Goal: Use online tool/utility: Utilize a website feature to perform a specific function

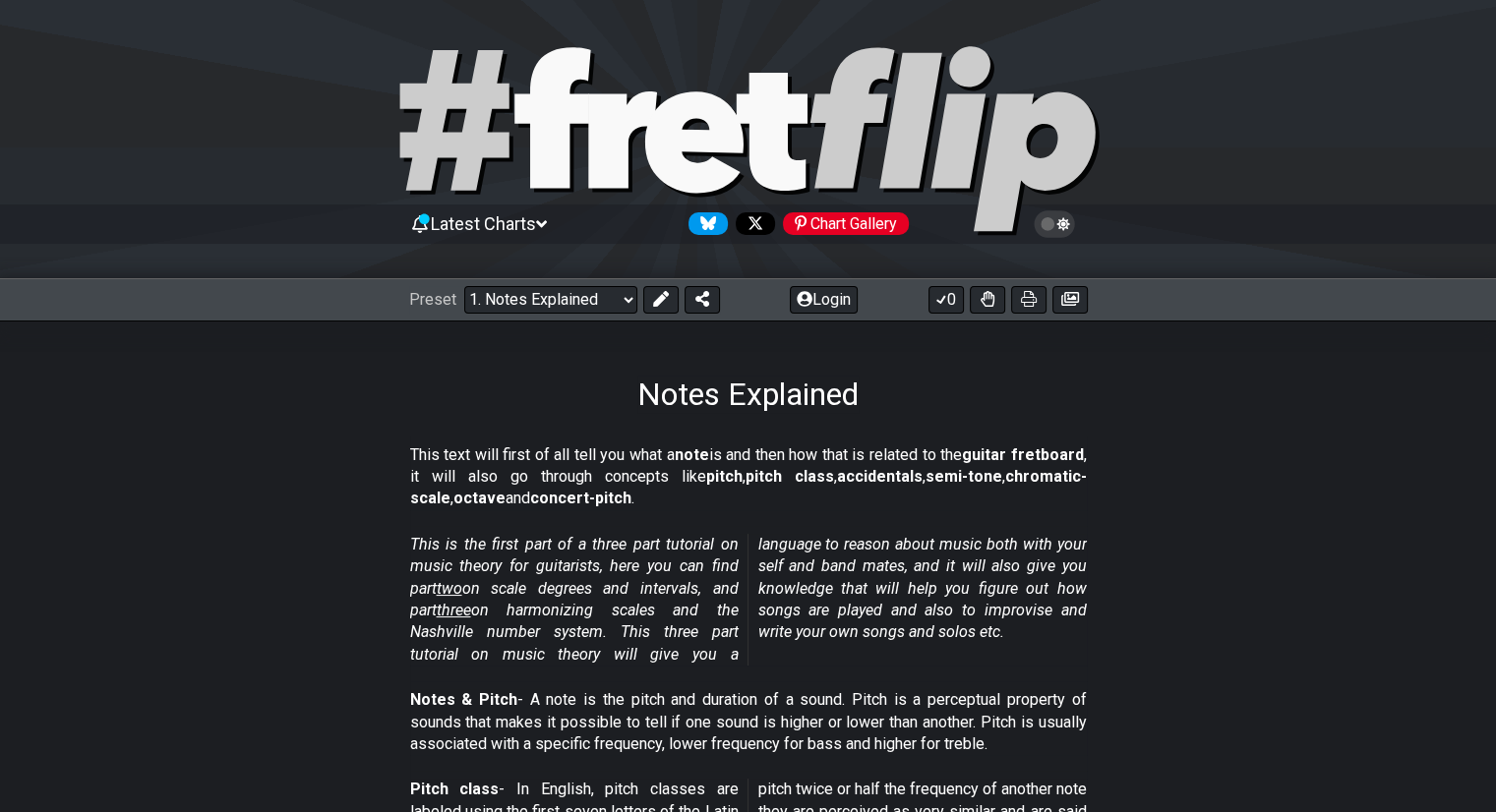
click at [568, 280] on div "Preset Welcome to #fretflip! Initial Preset Custom Preset Minor Pentatonic Majo…" at bounding box center [748, 300] width 1496 height 44
click at [578, 298] on select "Welcome to #fretflip! Initial Preset Custom Preset Minor Pentatonic Major Penta…" at bounding box center [551, 300] width 173 height 28
click at [465, 286] on select "Welcome to #fretflip! Initial Preset Custom Preset Minor Pentatonic Major Penta…" at bounding box center [551, 300] width 173 height 28
select select "/user-defined"
select select "C"
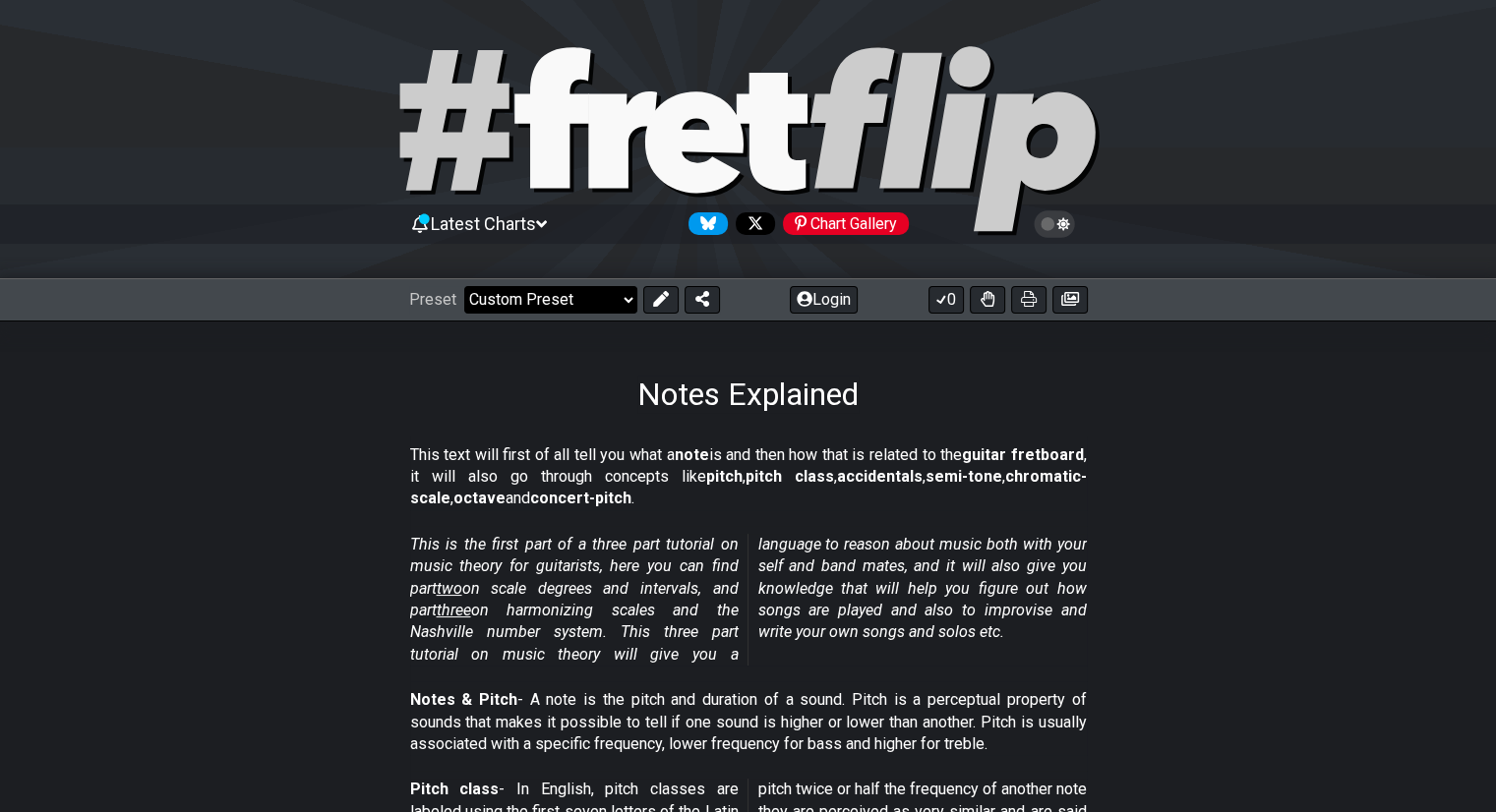
select select "C"
select select "A"
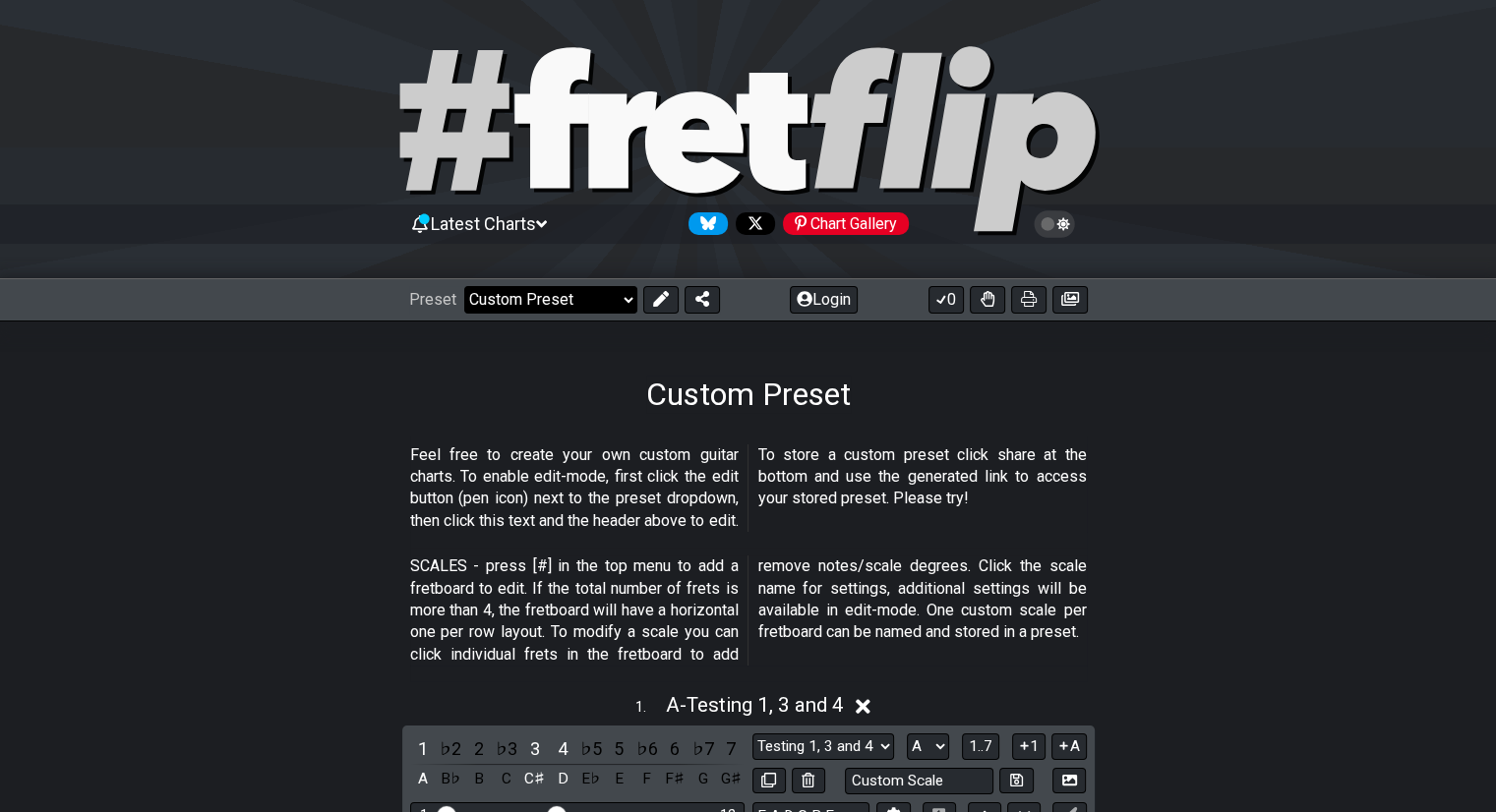
click at [578, 296] on select "Welcome to #fretflip! Initial Preset Custom Preset Minor Pentatonic Major Penta…" at bounding box center [551, 300] width 173 height 28
click at [465, 286] on select "Welcome to #fretflip! Initial Preset Custom Preset Minor Pentatonic Major Penta…" at bounding box center [551, 300] width 173 height 28
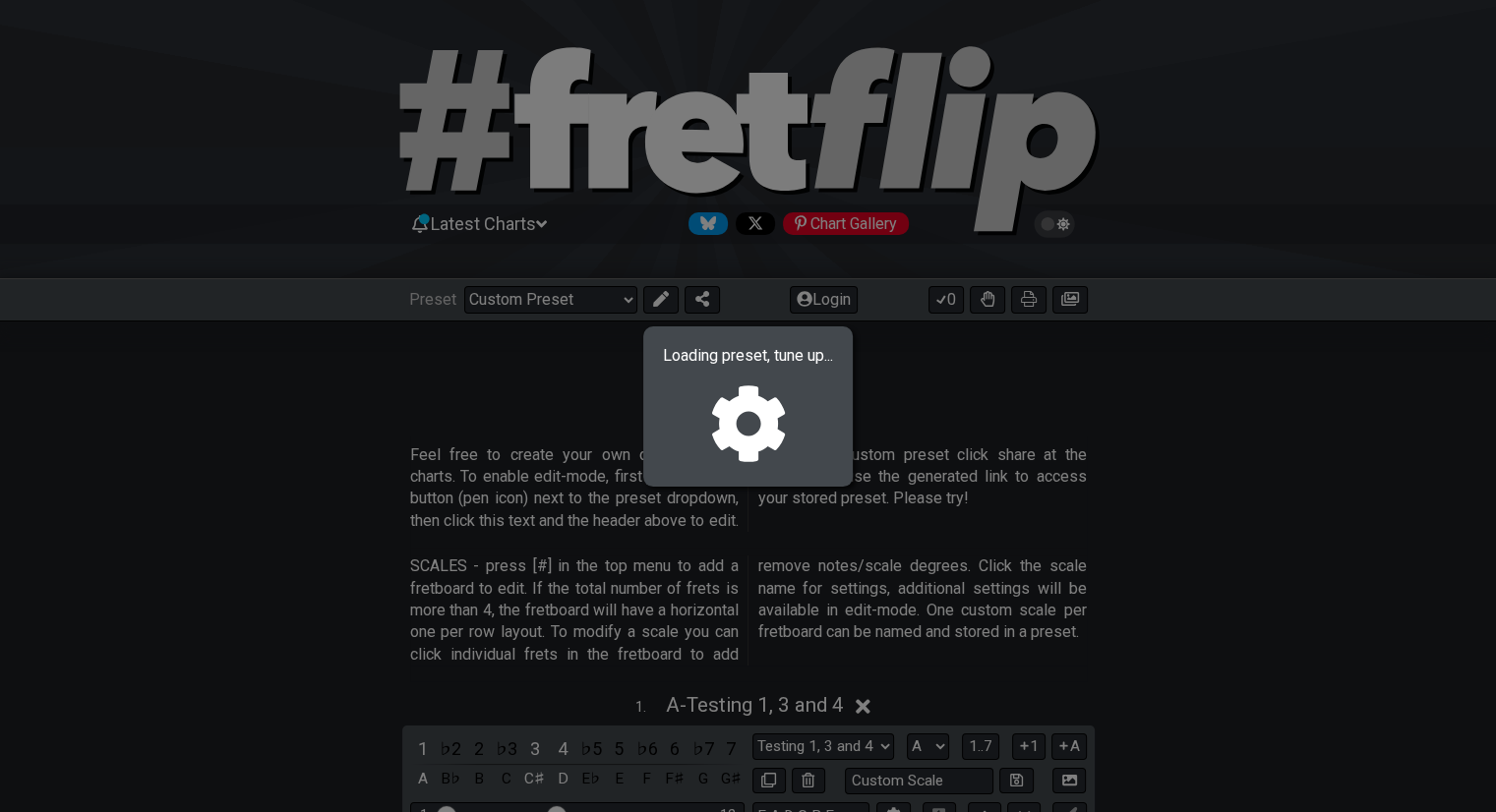
select select "/welcome"
select select "C"
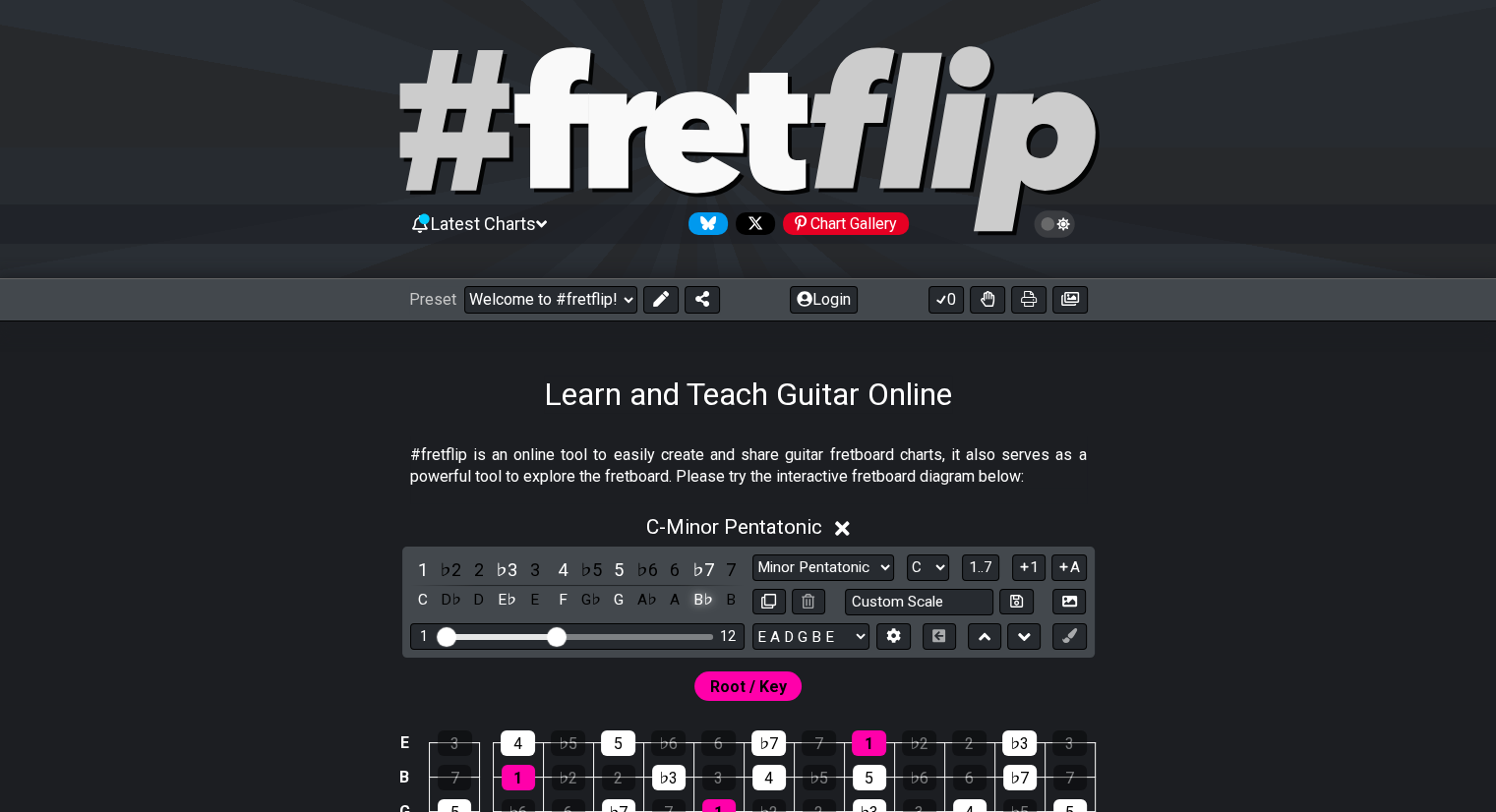
scroll to position [287, 0]
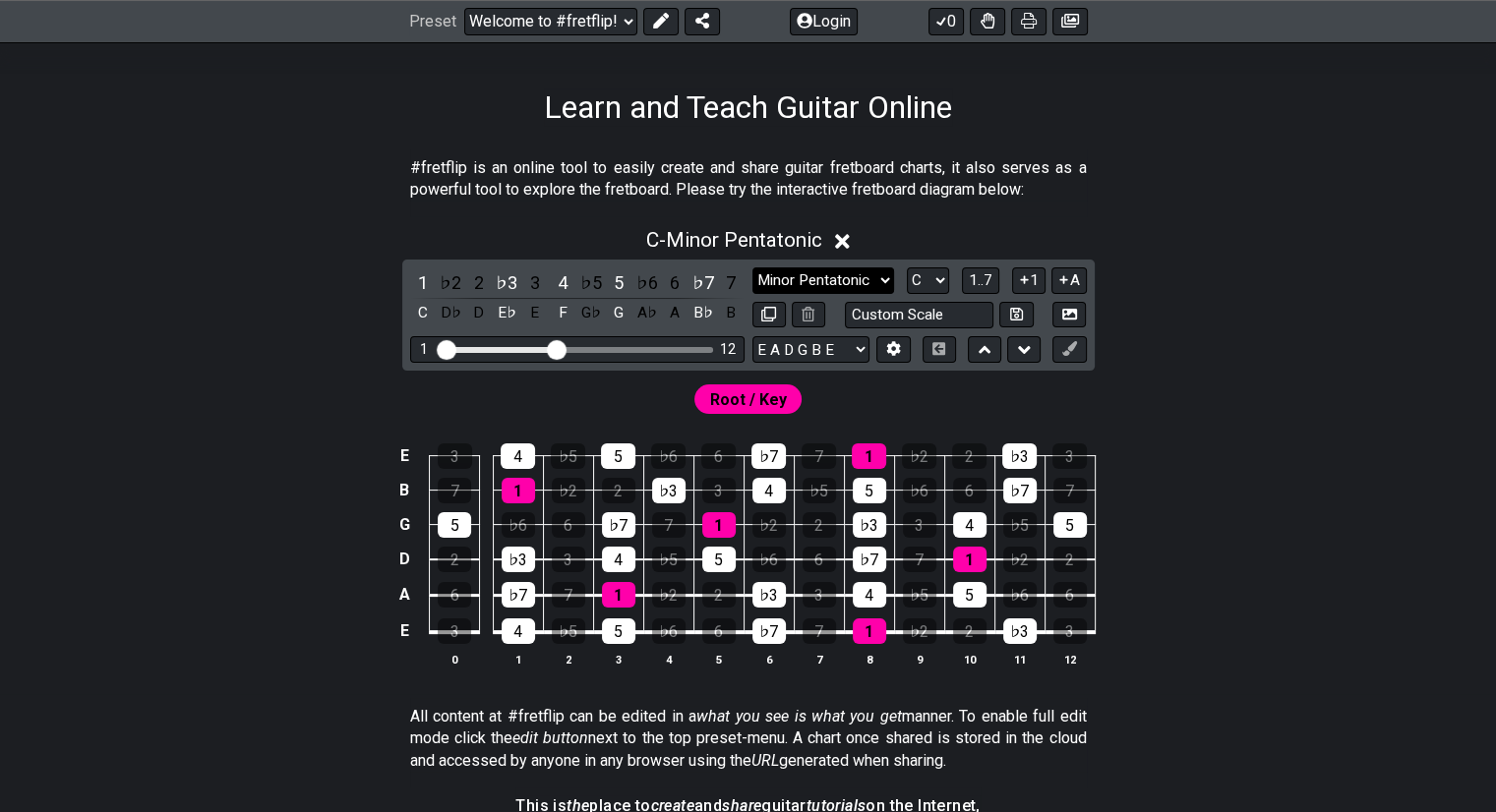
click at [826, 278] on select "Minor Pentatonic Click to edit Minor Pentatonic Major Pentatonic Minor Blues Ma…" at bounding box center [823, 280] width 142 height 27
select select "Major / [PERSON_NAME]"
click at [752, 267] on select "Minor Pentatonic Click to edit Minor Pentatonic Major Pentatonic Minor Blues Ma…" at bounding box center [823, 280] width 142 height 27
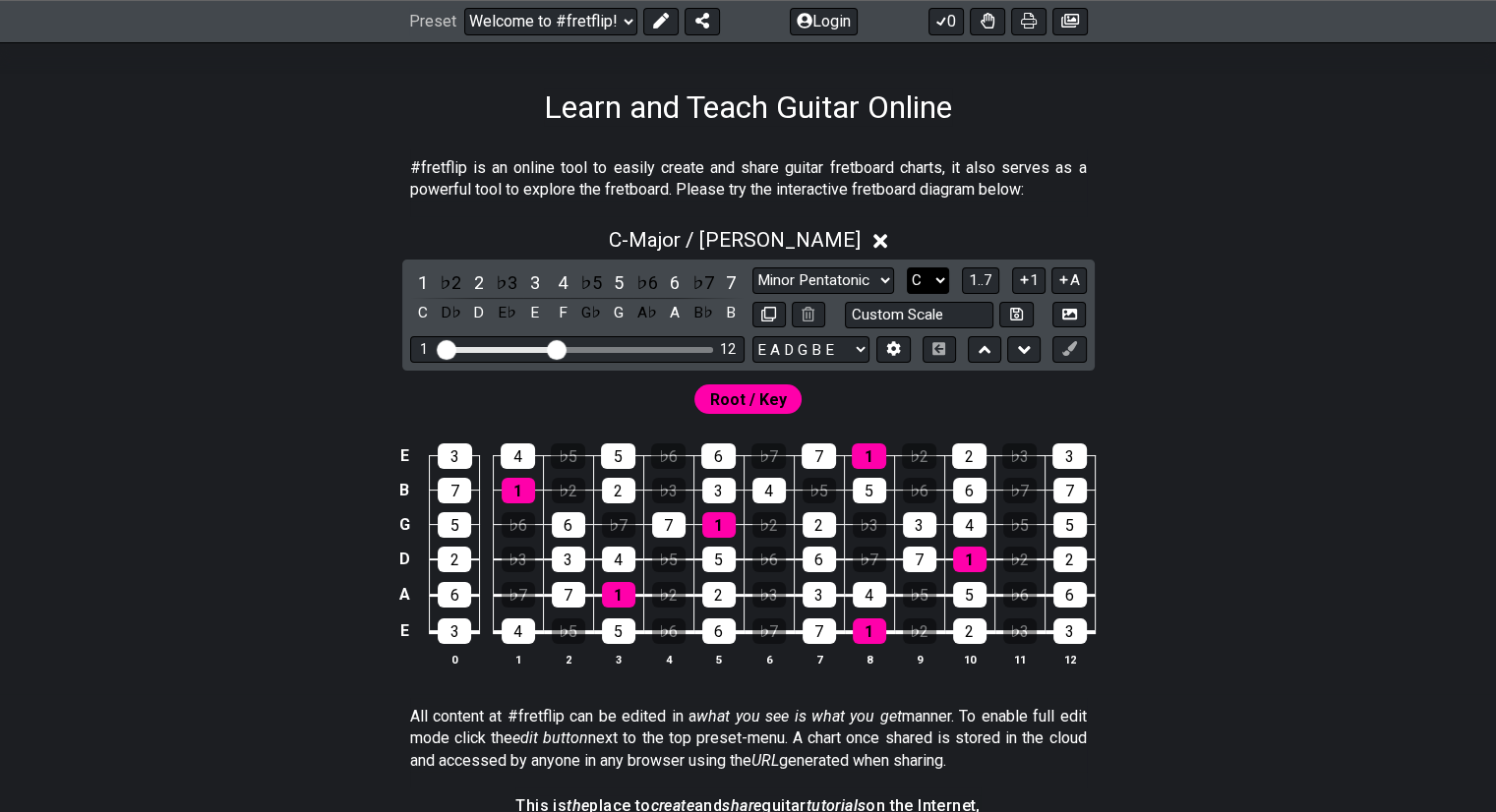
click at [919, 280] on select "A♭ A A♯ B♭ B C C♯ D♭ D D♯ E♭ E F F♯ G♭ G G♯" at bounding box center [927, 280] width 43 height 27
select select "E"
click at [906, 267] on select "A♭ A A♯ B♭ B C C♯ D♭ D D♯ E♭ E F F♯ G♭ G G♯" at bounding box center [927, 280] width 43 height 27
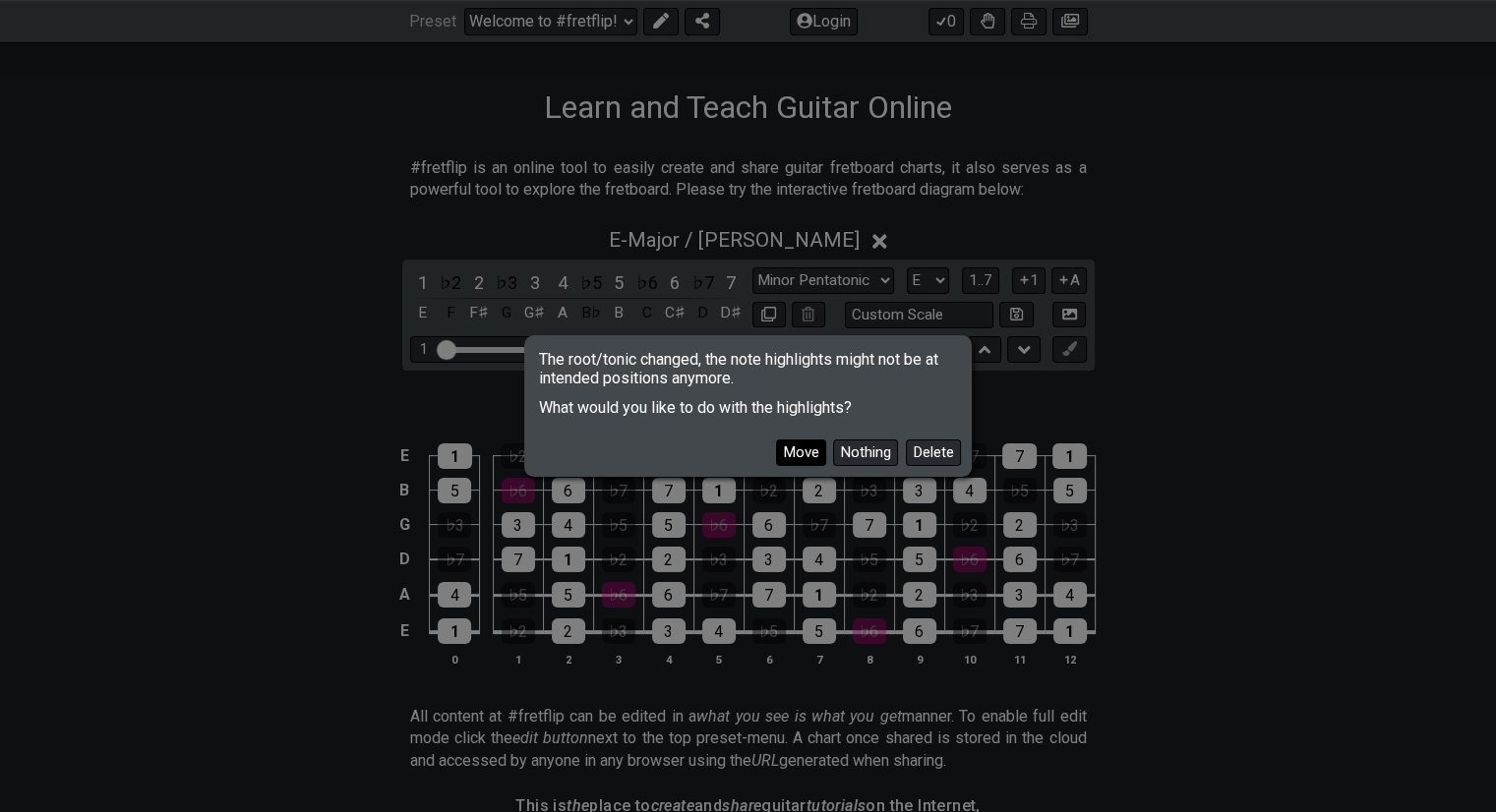
click at [818, 454] on button "Move" at bounding box center [801, 453] width 51 height 27
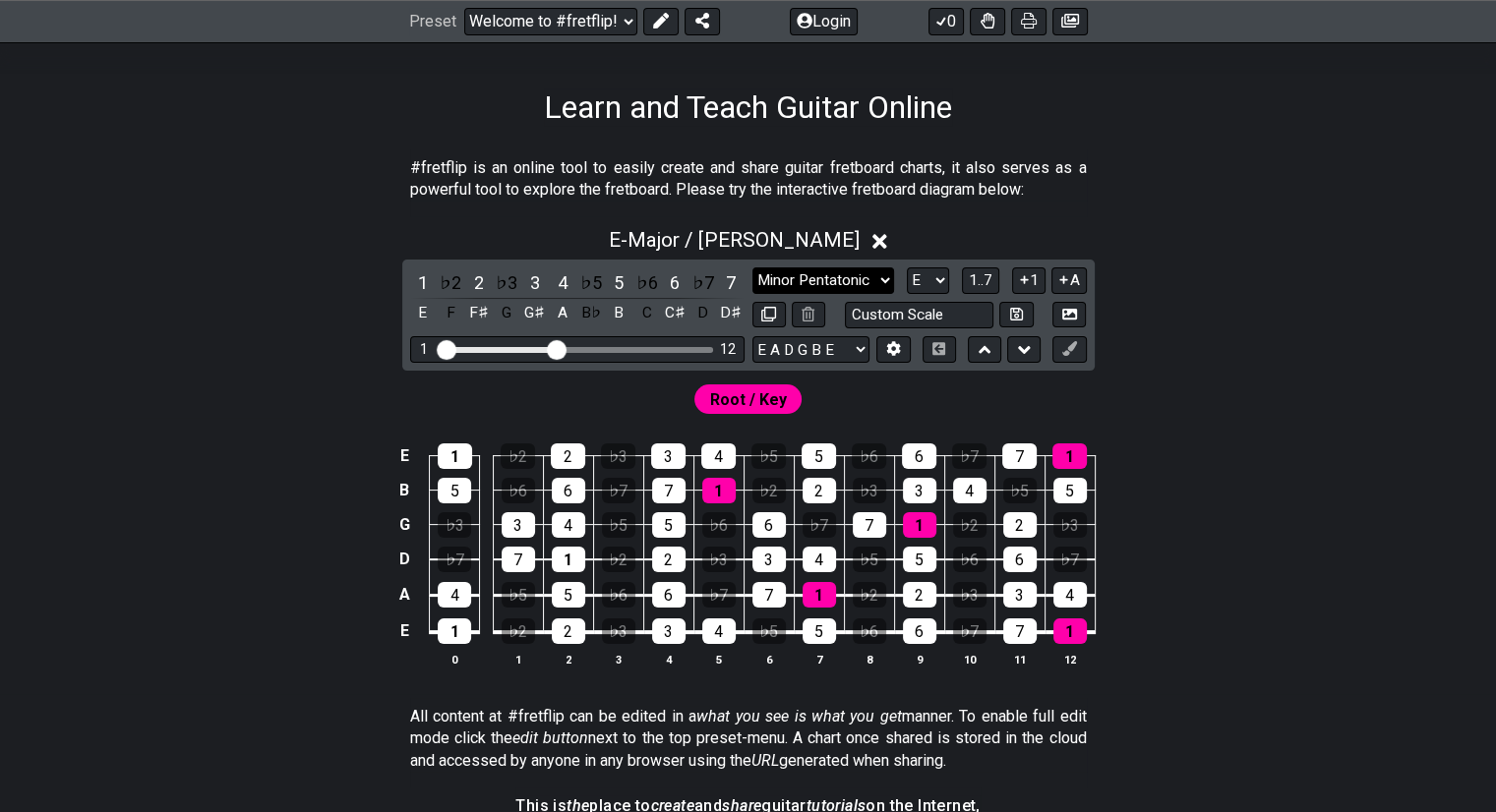
click at [862, 281] on select "Minor Pentatonic Click to edit Minor Pentatonic Major Pentatonic Minor Blues Ma…" at bounding box center [823, 280] width 142 height 27
click at [752, 267] on select "Minor Pentatonic Click to edit Minor Pentatonic Major Pentatonic Minor Blues Ma…" at bounding box center [823, 280] width 142 height 27
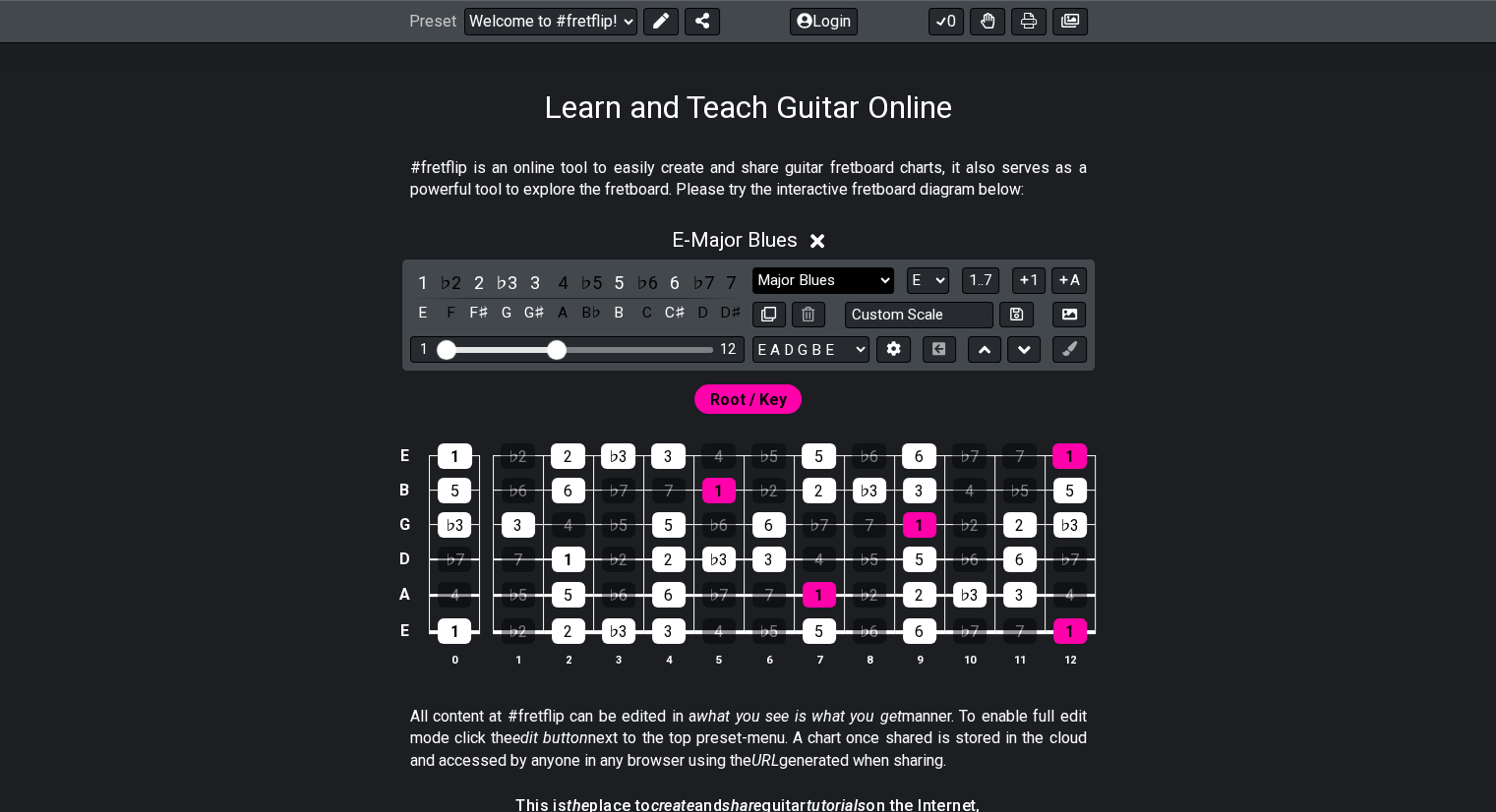
click at [779, 274] on select "Minor Pentatonic Click to edit Minor Pentatonic Major Pentatonic Minor Blues Ma…" at bounding box center [823, 280] width 142 height 27
click at [752, 267] on select "Minor Pentatonic Click to edit Minor Pentatonic Major Pentatonic Minor Blues Ma…" at bounding box center [823, 280] width 142 height 27
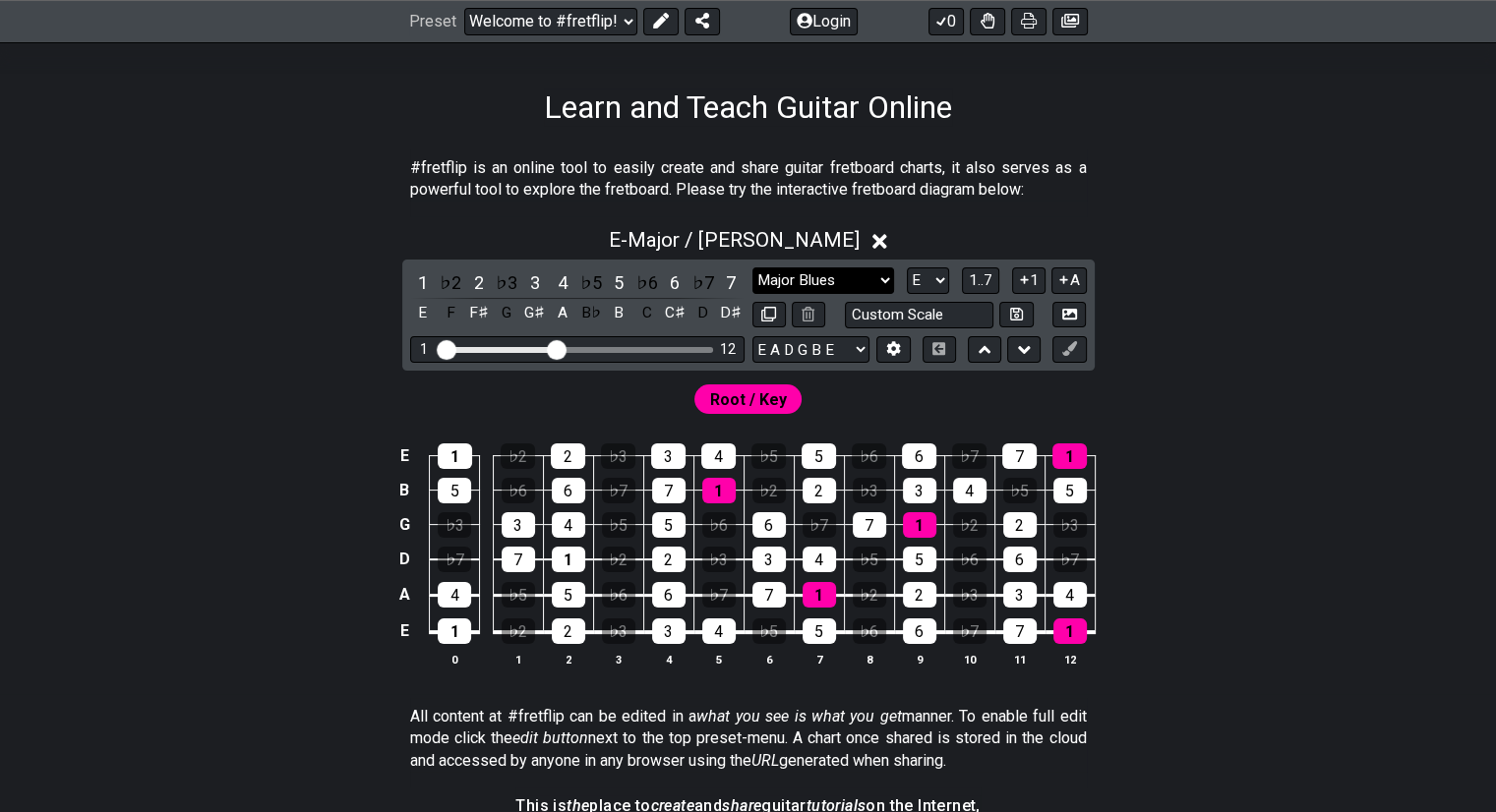
click at [814, 274] on select "Minor Pentatonic Click to edit Minor Pentatonic Major Pentatonic Minor Blues Ma…" at bounding box center [823, 280] width 142 height 27
click at [853, 275] on select "Minor Pentatonic Click to edit Minor Pentatonic Major Pentatonic Minor Blues Ma…" at bounding box center [823, 280] width 142 height 27
click at [752, 267] on select "Minor Pentatonic Click to edit Minor Pentatonic Major Pentatonic Minor Blues Ma…" at bounding box center [823, 280] width 142 height 27
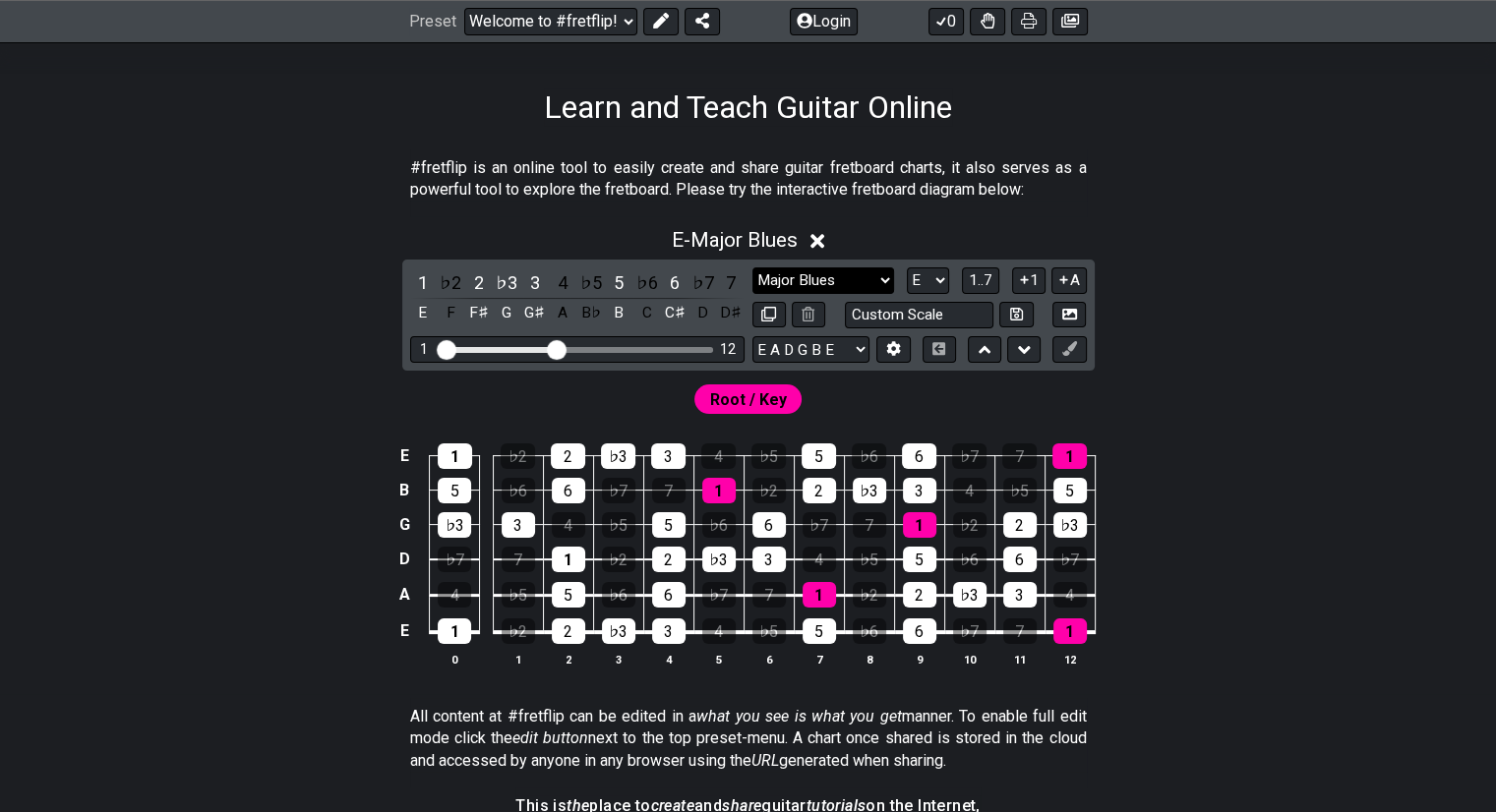
click at [851, 288] on select "Minor Pentatonic Click to edit Minor Pentatonic Major Pentatonic Minor Blues Ma…" at bounding box center [823, 280] width 142 height 27
select select "Major / [PERSON_NAME]"
click at [752, 267] on select "Minor Pentatonic Click to edit Minor Pentatonic Major Pentatonic Minor Blues Ma…" at bounding box center [823, 280] width 142 height 27
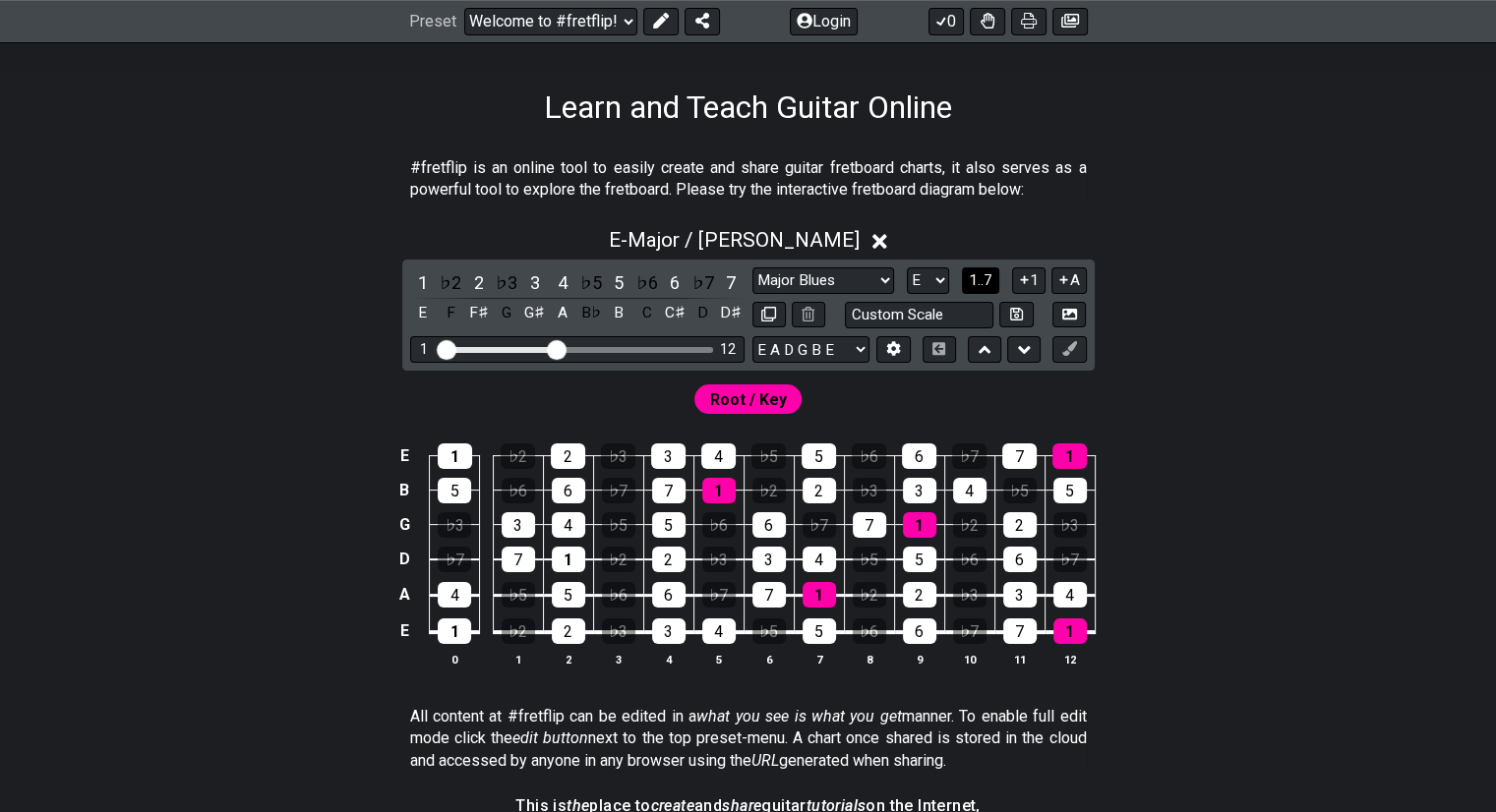
click at [983, 280] on span "1..7" at bounding box center [981, 280] width 24 height 18
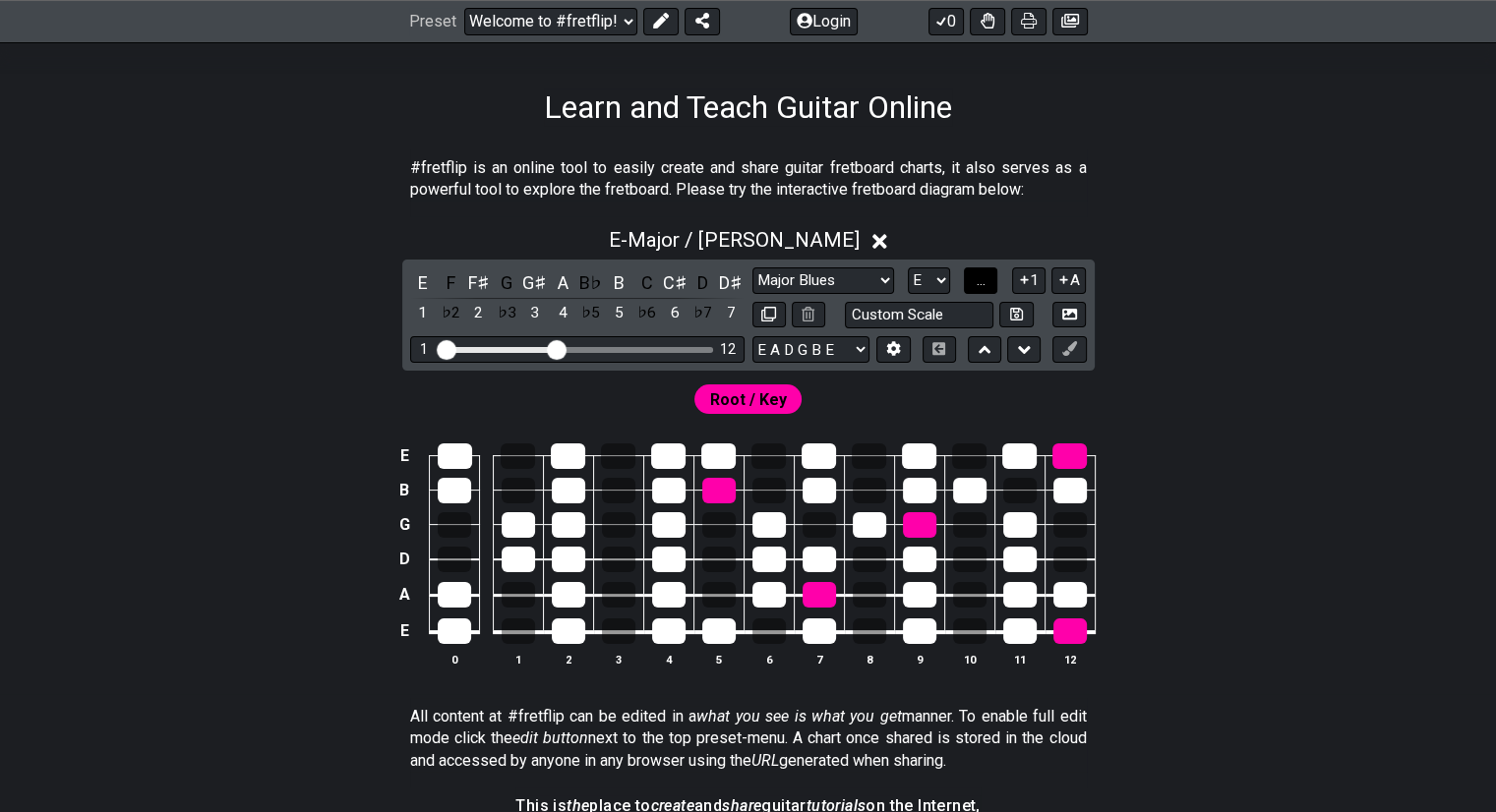
click at [983, 280] on span "..." at bounding box center [981, 280] width 9 height 18
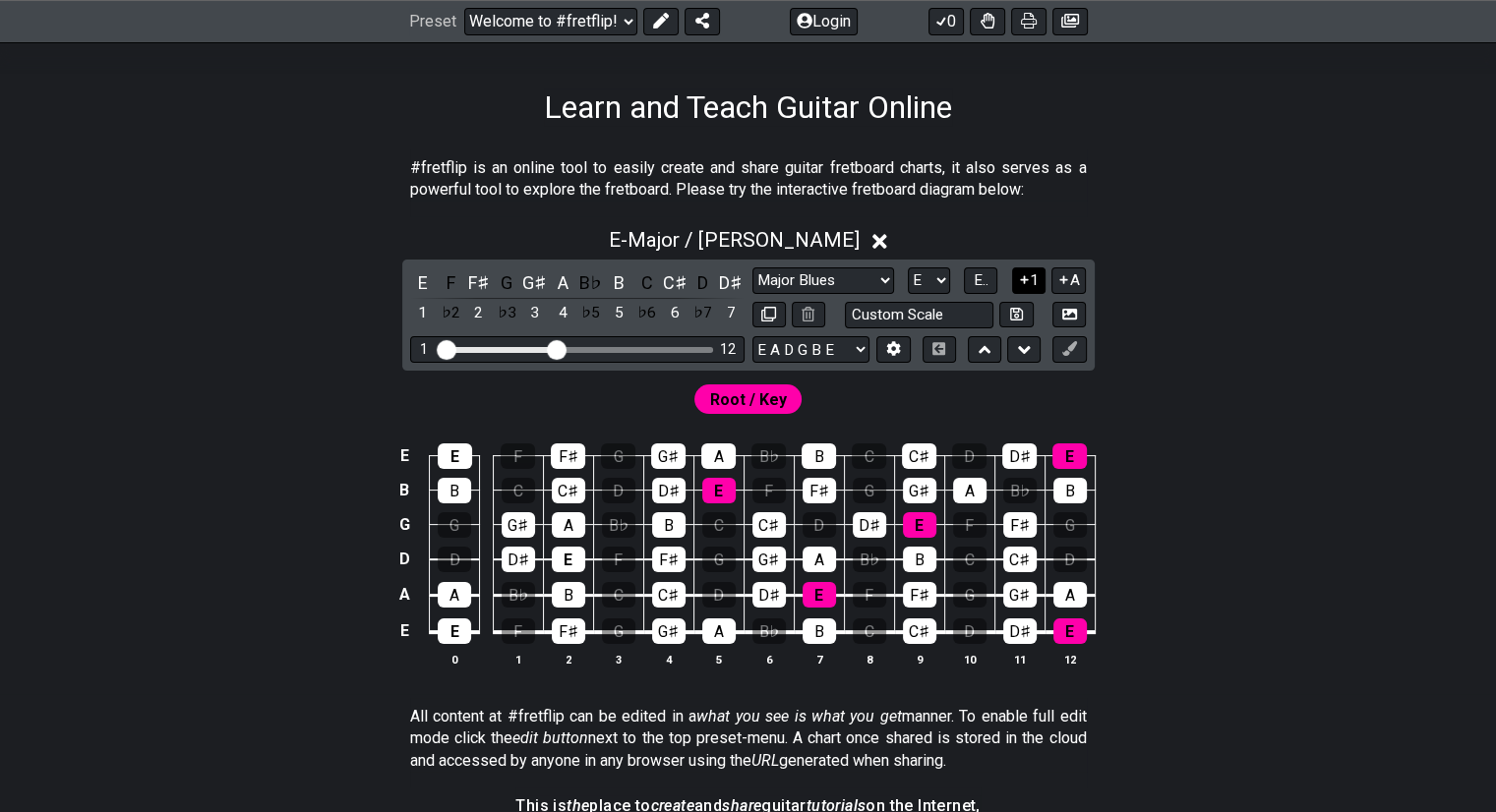
click at [1045, 279] on button "1" at bounding box center [1028, 280] width 34 height 27
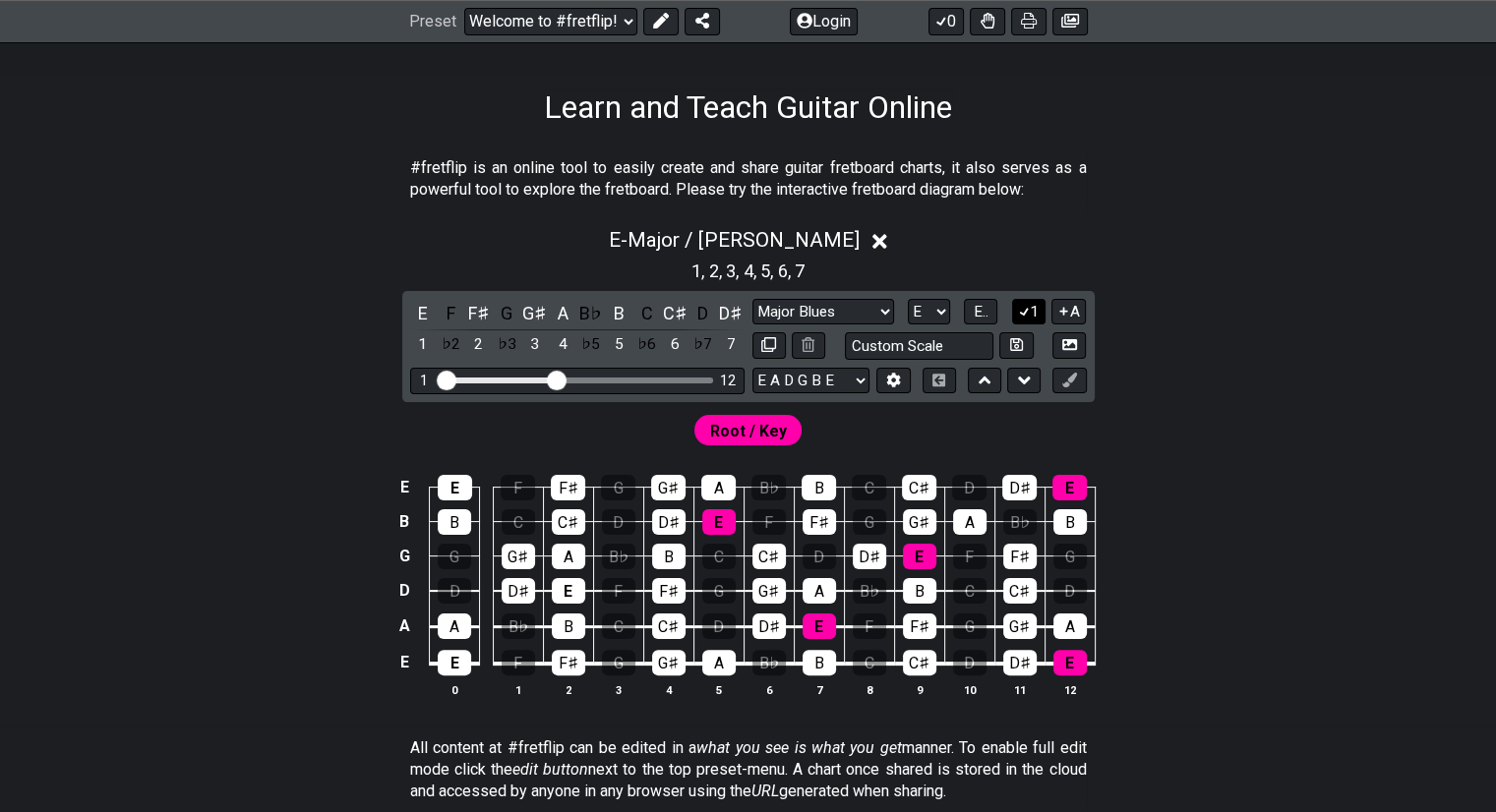
click at [1034, 310] on button "1" at bounding box center [1028, 312] width 34 height 27
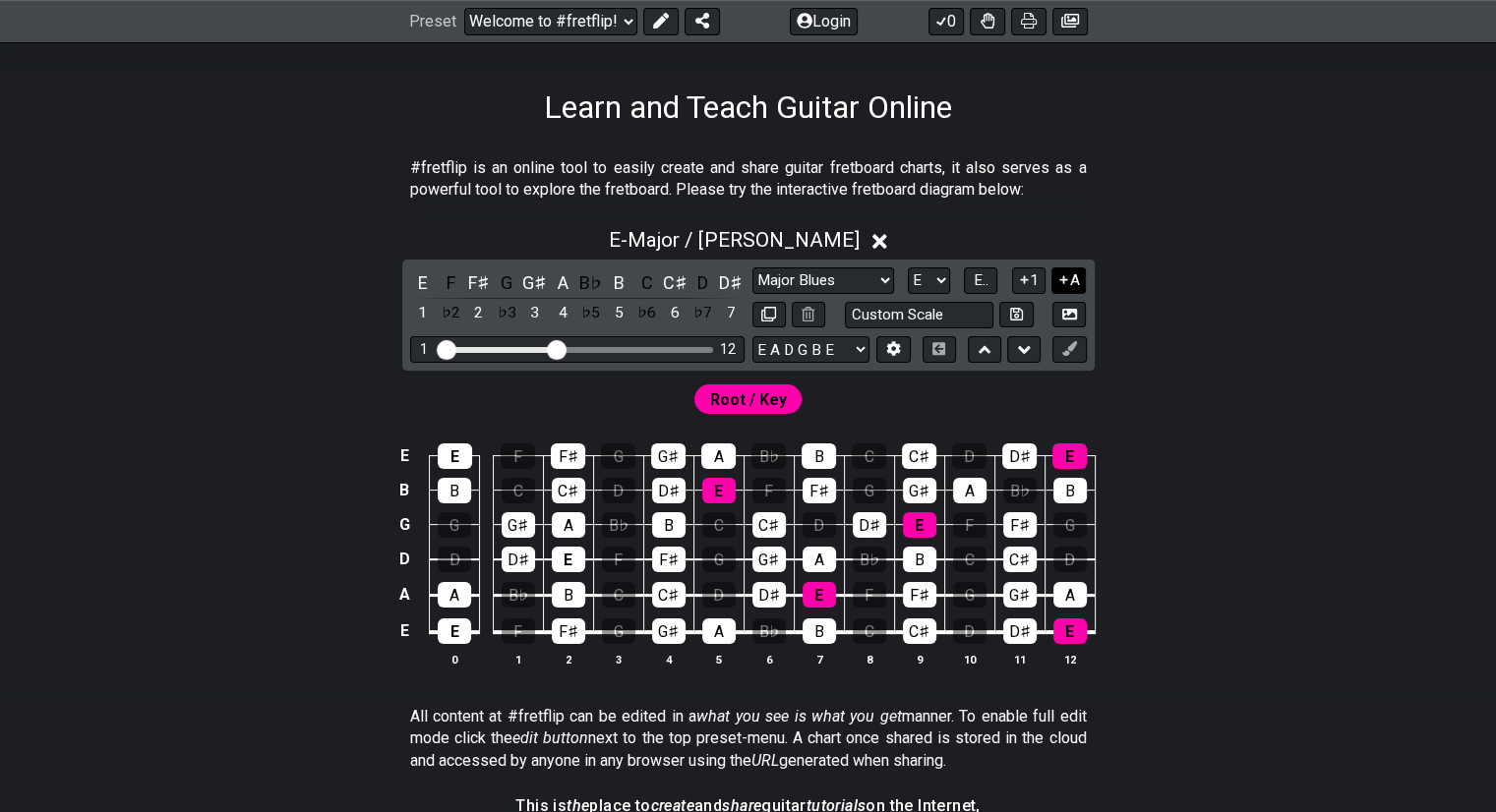
click at [1080, 278] on button "A" at bounding box center [1068, 280] width 35 height 27
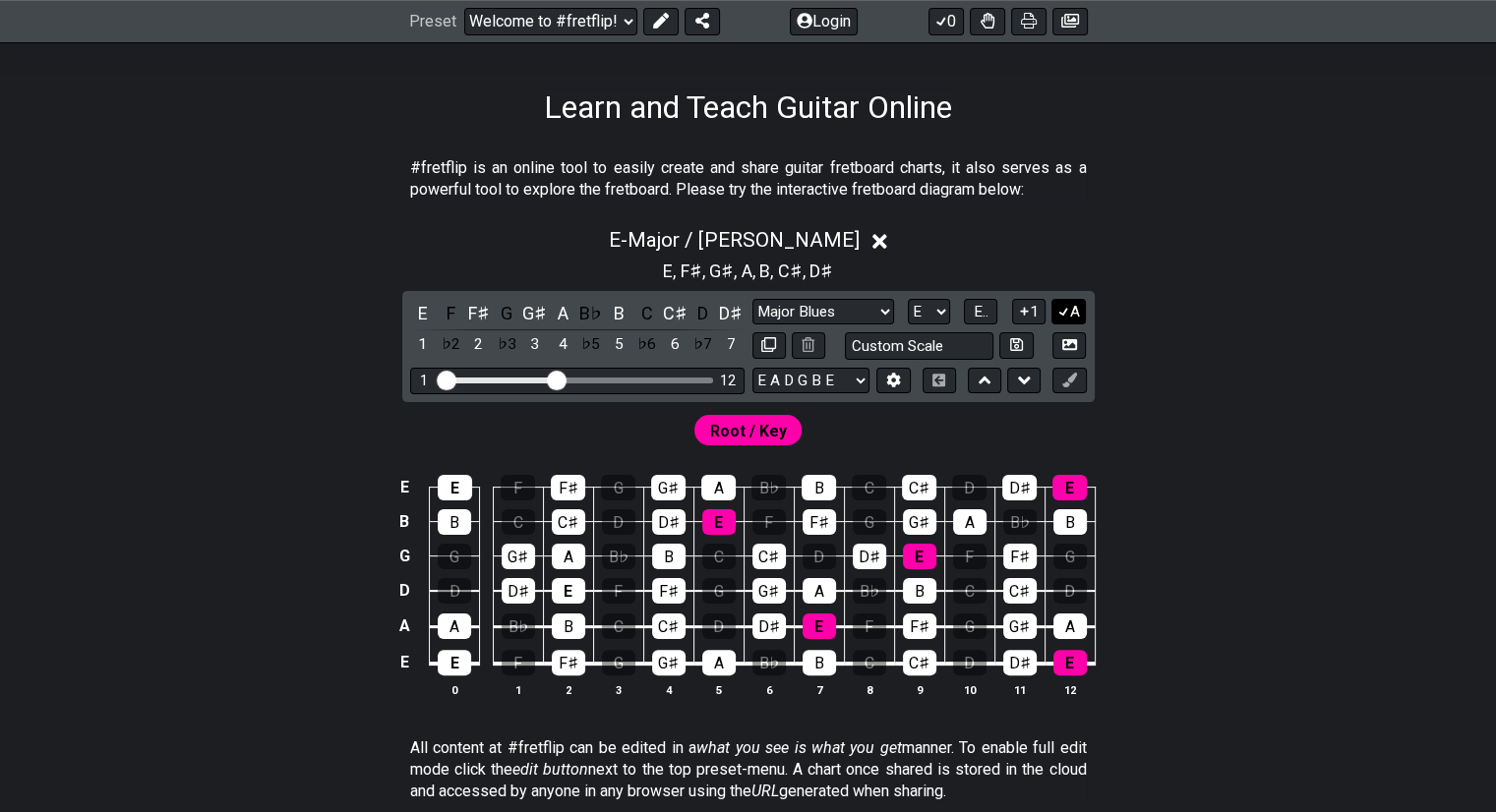
click at [1079, 318] on button "A" at bounding box center [1068, 312] width 35 height 27
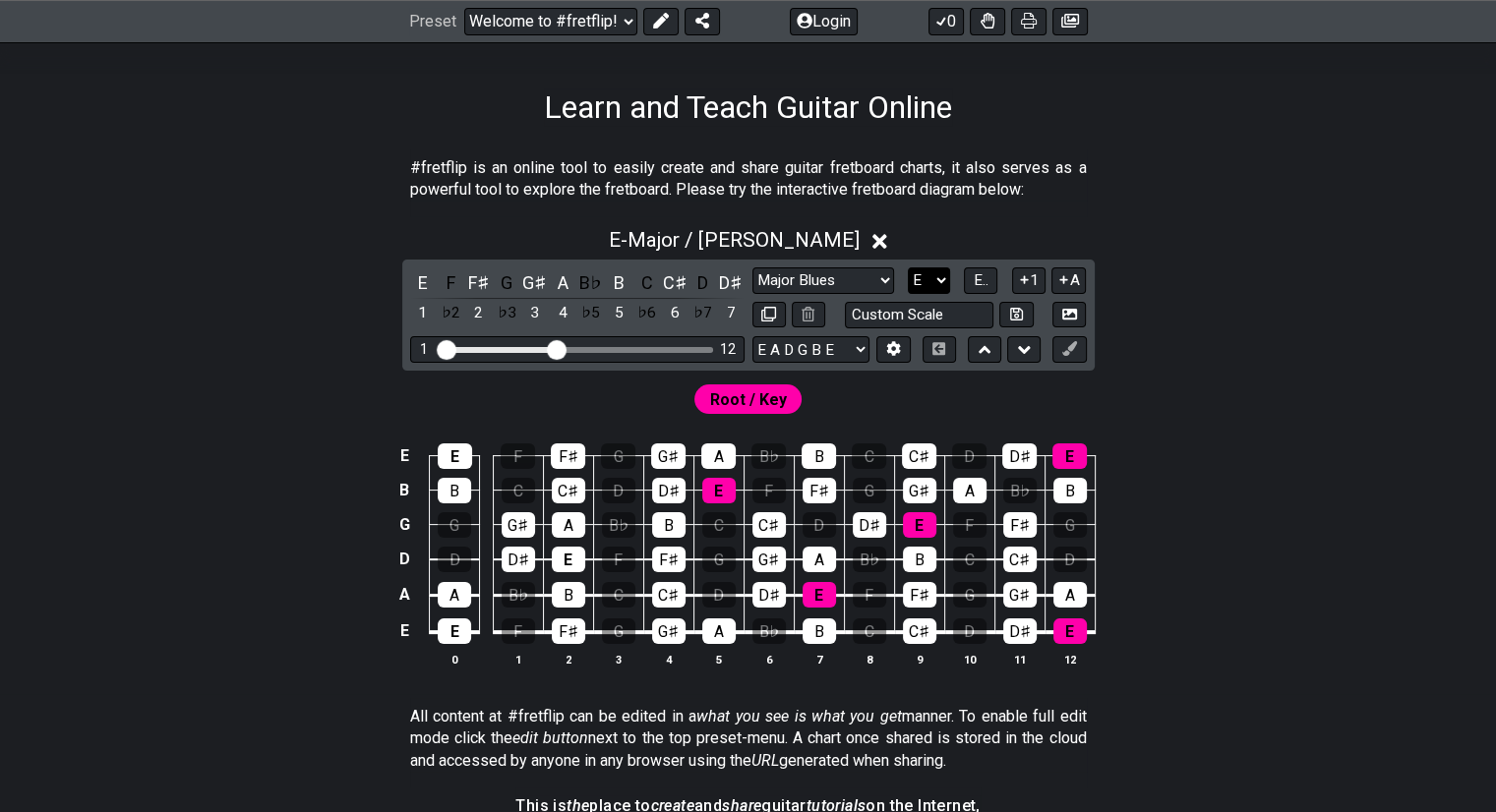
click at [936, 277] on select "A♭ A A♯ B♭ B C C♯ D♭ D D♯ E♭ E F F♯ G♭ G G♯" at bounding box center [928, 280] width 43 height 27
click at [790, 338] on select "E A D G B E E A D G B E E A D G B E B E A D F♯ B A D G C E A D A D G B E E♭ A♭ …" at bounding box center [811, 349] width 117 height 27
drag, startPoint x: 788, startPoint y: 339, endPoint x: 804, endPoint y: 334, distance: 16.8
click at [788, 339] on select "E A D G B E E A D G B E E A D G B E B E A D F♯ B A D G C E A D A D G B E E♭ A♭ …" at bounding box center [811, 349] width 117 height 27
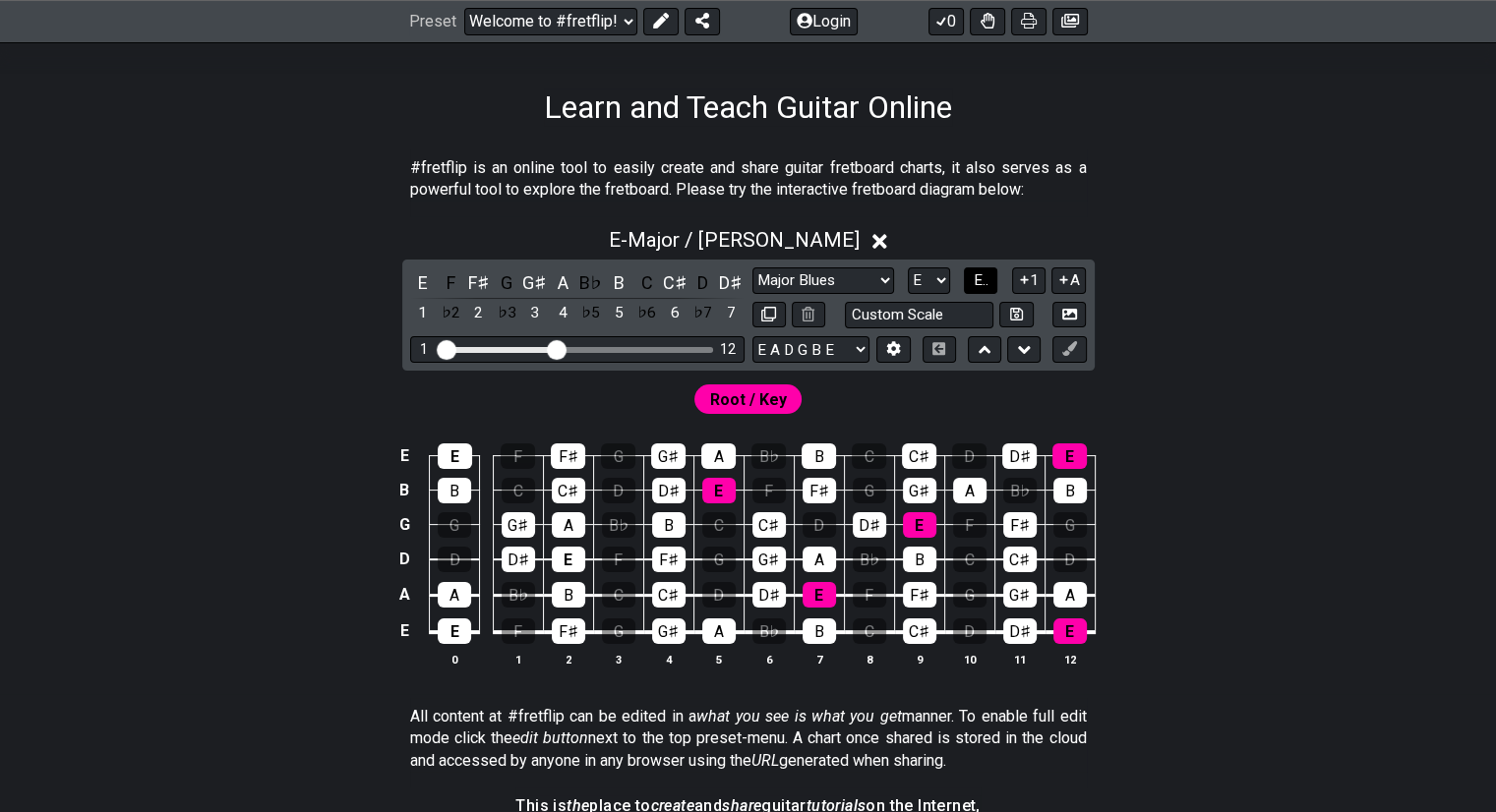
click at [968, 279] on button "E.." at bounding box center [981, 280] width 34 height 27
click at [969, 279] on span "1..7" at bounding box center [981, 280] width 24 height 18
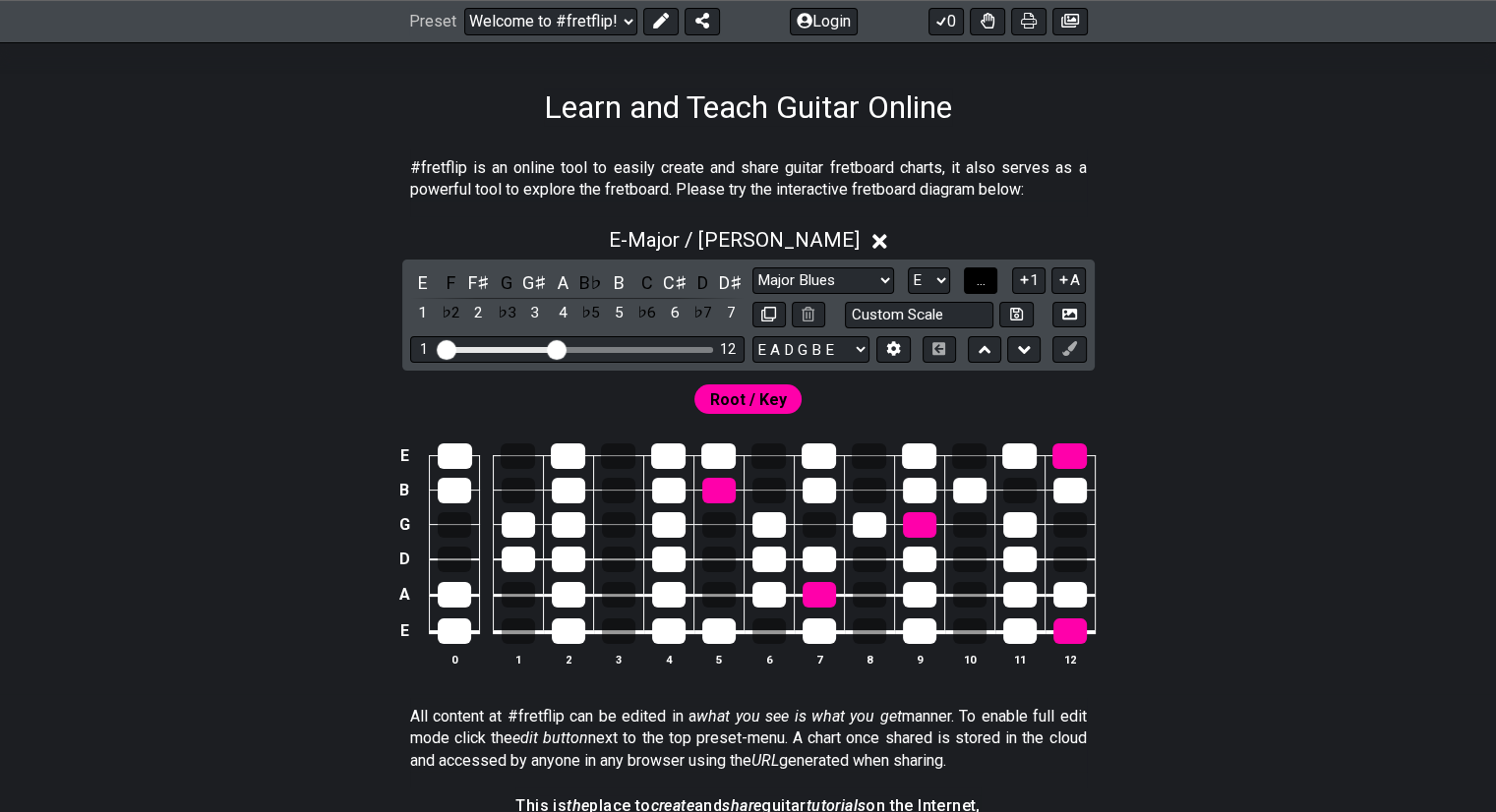
click at [968, 279] on button "..." at bounding box center [981, 280] width 34 height 27
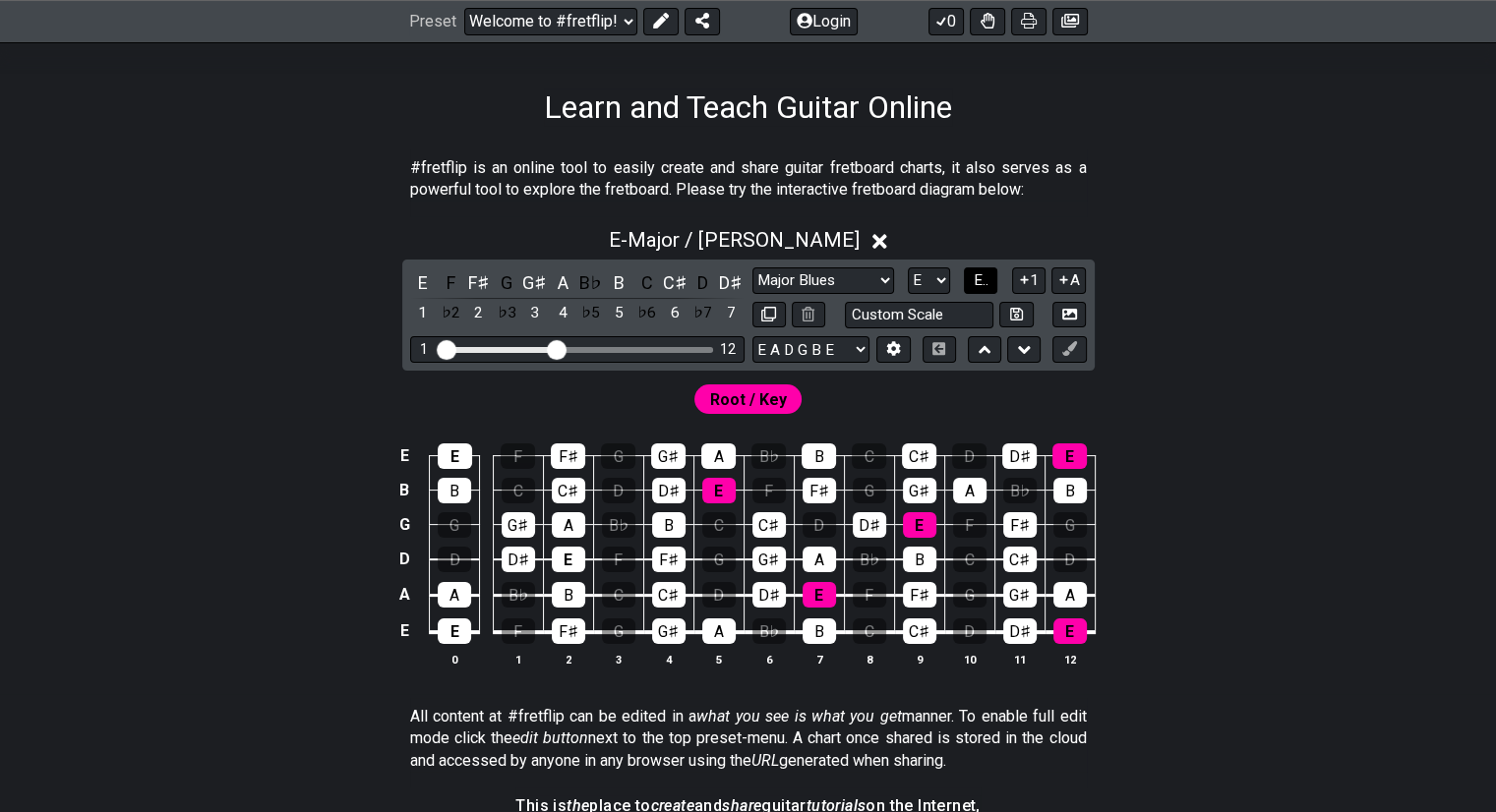
click at [969, 279] on button "E.." at bounding box center [981, 280] width 34 height 27
